Goal: Task Accomplishment & Management: Use online tool/utility

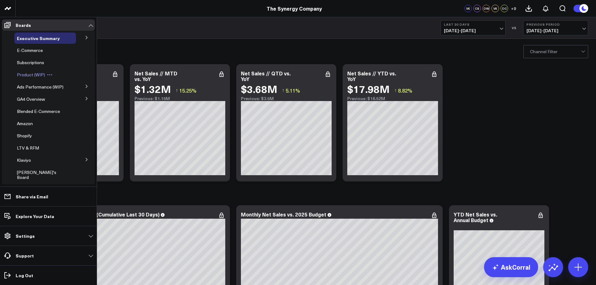
click at [30, 74] on span "Product (WIP)" at bounding box center [31, 75] width 28 height 6
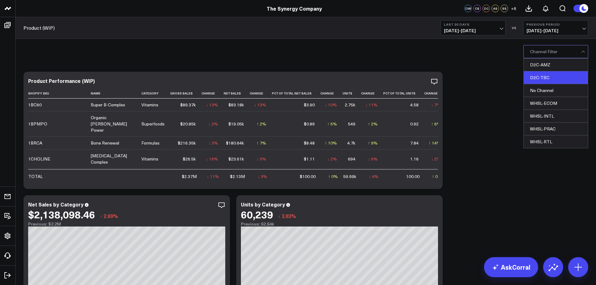
click at [538, 76] on div "D2C-TSC" at bounding box center [556, 77] width 64 height 13
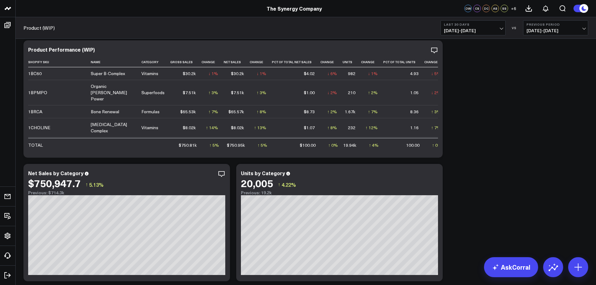
scroll to position [94, 0]
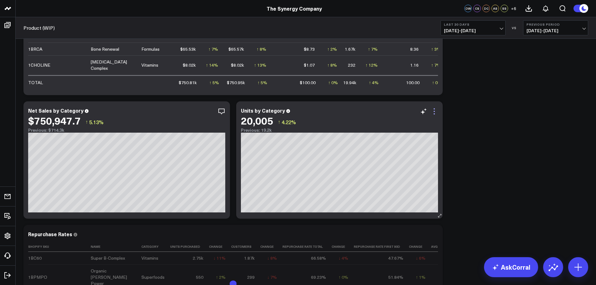
click at [433, 112] on icon at bounding box center [434, 112] width 8 height 8
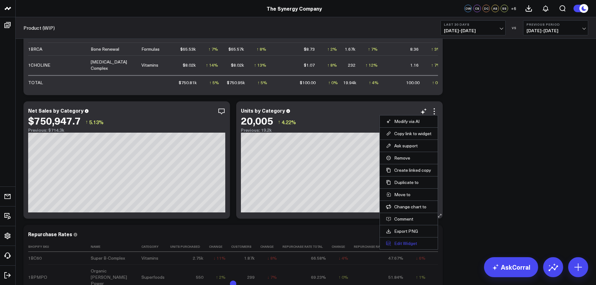
click at [402, 243] on button "Edit Widget" at bounding box center [408, 244] width 45 height 6
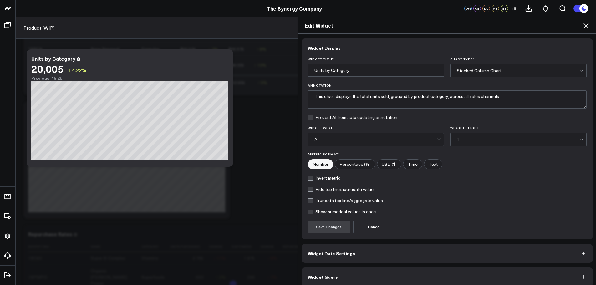
click at [356, 256] on button "Widget Date Settings" at bounding box center [448, 253] width 292 height 19
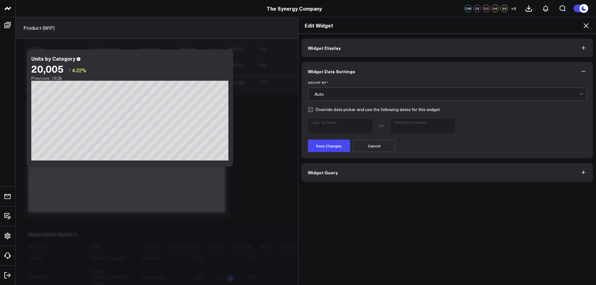
click at [337, 94] on div "Auto" at bounding box center [446, 94] width 265 height 5
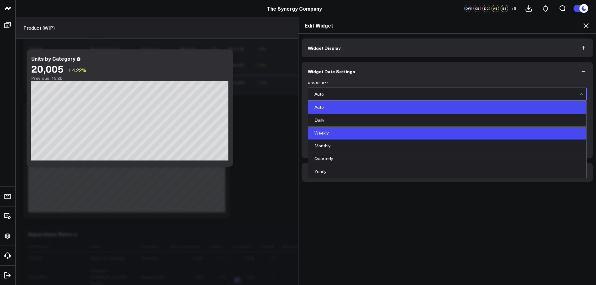
click at [329, 130] on div "Weekly" at bounding box center [447, 133] width 278 height 13
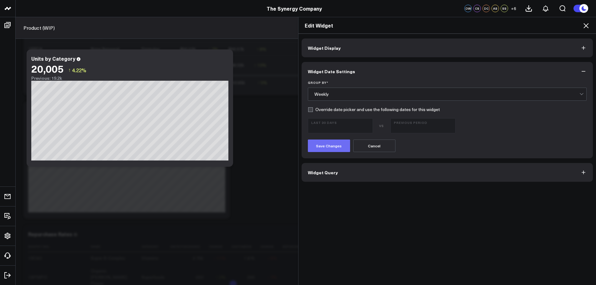
click at [327, 144] on button "Save Changes" at bounding box center [329, 146] width 42 height 13
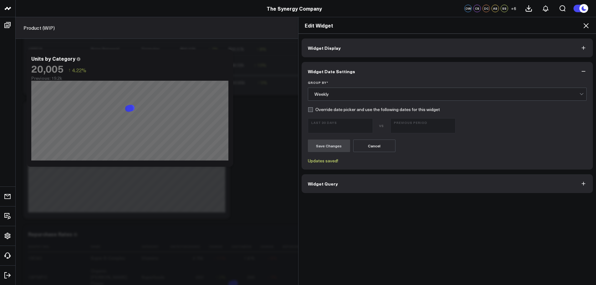
click at [586, 25] on icon at bounding box center [586, 26] width 8 height 8
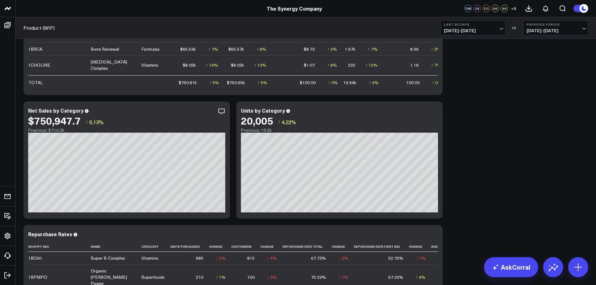
click at [499, 31] on span "[DATE] - [DATE]" at bounding box center [473, 30] width 58 height 5
click at [461, 88] on link "Last 90 Days" at bounding box center [473, 90] width 64 height 12
click at [490, 31] on span "[DATE] - [DATE]" at bounding box center [473, 30] width 58 height 5
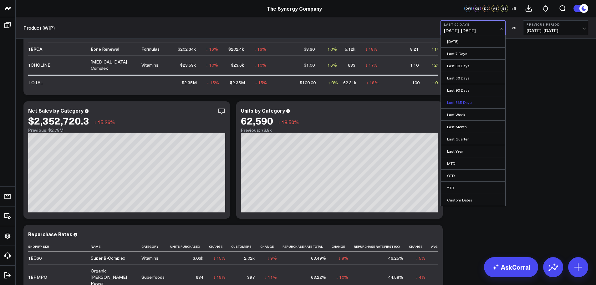
click at [471, 99] on link "Last 365 Days" at bounding box center [473, 102] width 64 height 12
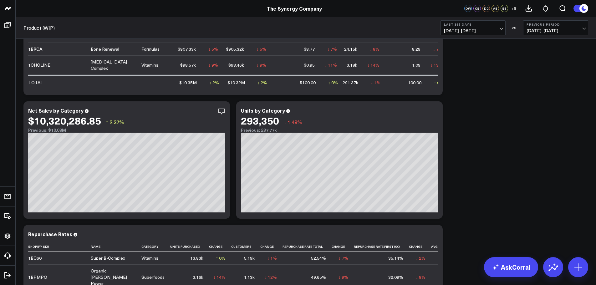
click at [488, 28] on span "[DATE] - [DATE]" at bounding box center [473, 30] width 58 height 5
click at [460, 75] on link "Last 60 Days" at bounding box center [473, 78] width 64 height 12
click at [488, 26] on b "Last 60 Days" at bounding box center [473, 25] width 58 height 4
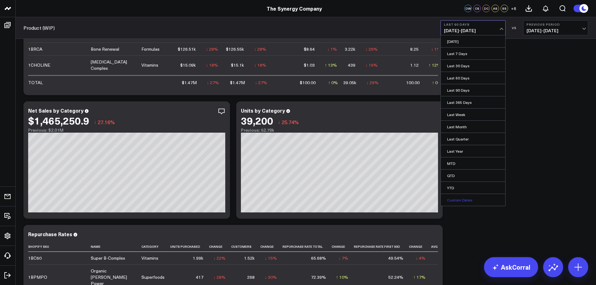
click at [466, 199] on link "Custom Dates" at bounding box center [473, 200] width 64 height 12
select select "7"
select select "2025"
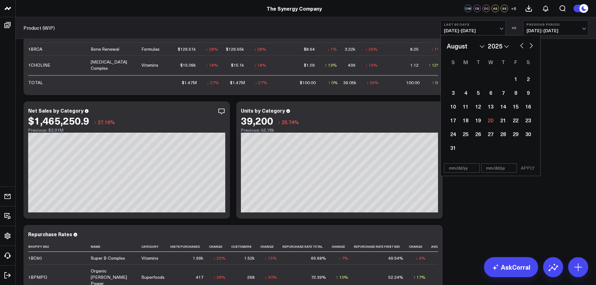
click at [520, 44] on button "button" at bounding box center [522, 45] width 6 height 8
select select "6"
select select "2025"
click at [464, 134] on div "28" at bounding box center [465, 134] width 13 height 13
type input "[DATE]"
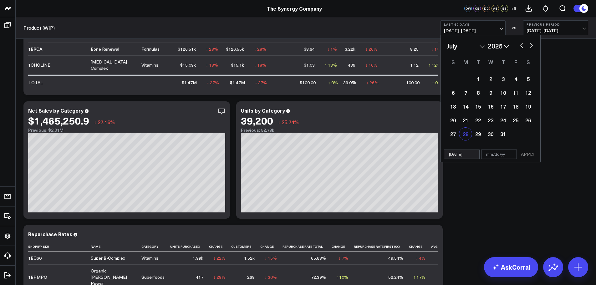
select select "6"
select select "2025"
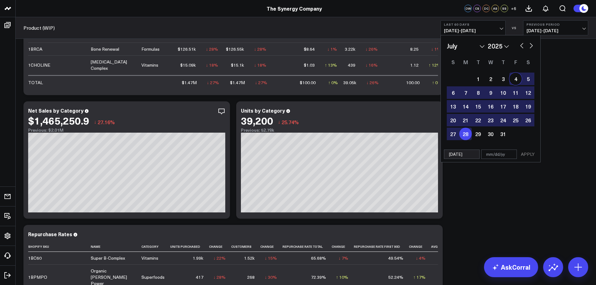
click at [532, 44] on button "button" at bounding box center [531, 45] width 6 height 8
select select "7"
select select "2025"
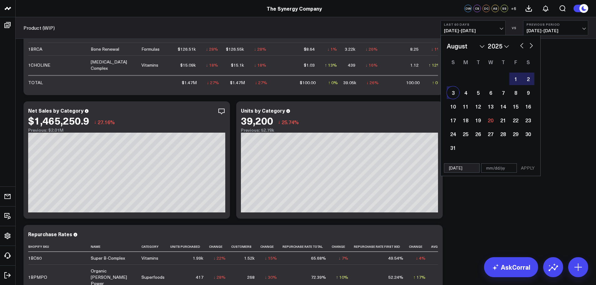
click at [452, 92] on div "3" at bounding box center [453, 92] width 13 height 13
type input "[DATE]"
select select "7"
select select "2025"
click at [527, 165] on button "APPLY" at bounding box center [527, 167] width 19 height 9
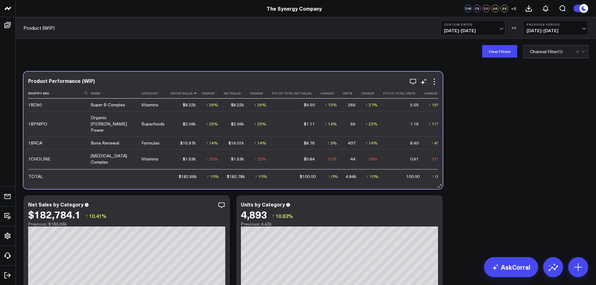
click at [193, 93] on icon at bounding box center [195, 93] width 5 height 4
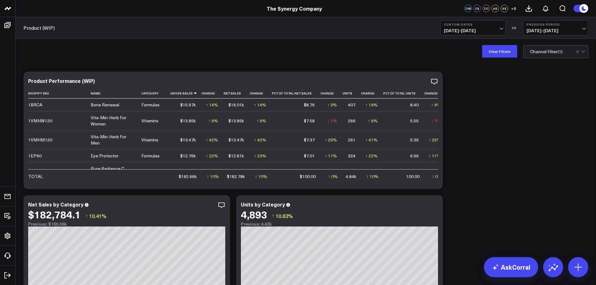
click at [577, 9] on button at bounding box center [580, 8] width 15 height 8
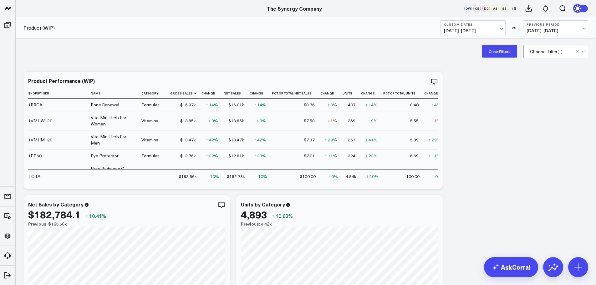
click at [500, 28] on span "[DATE] - [DATE]" at bounding box center [473, 30] width 58 height 5
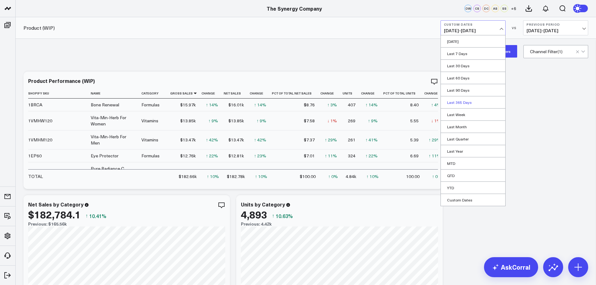
click at [459, 101] on link "Last 365 Days" at bounding box center [473, 102] width 64 height 12
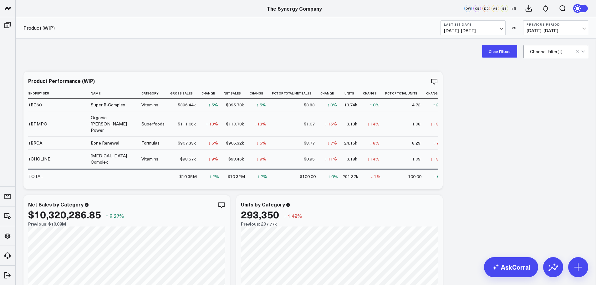
scroll to position [94, 0]
